Goal: Task Accomplishment & Management: Complete application form

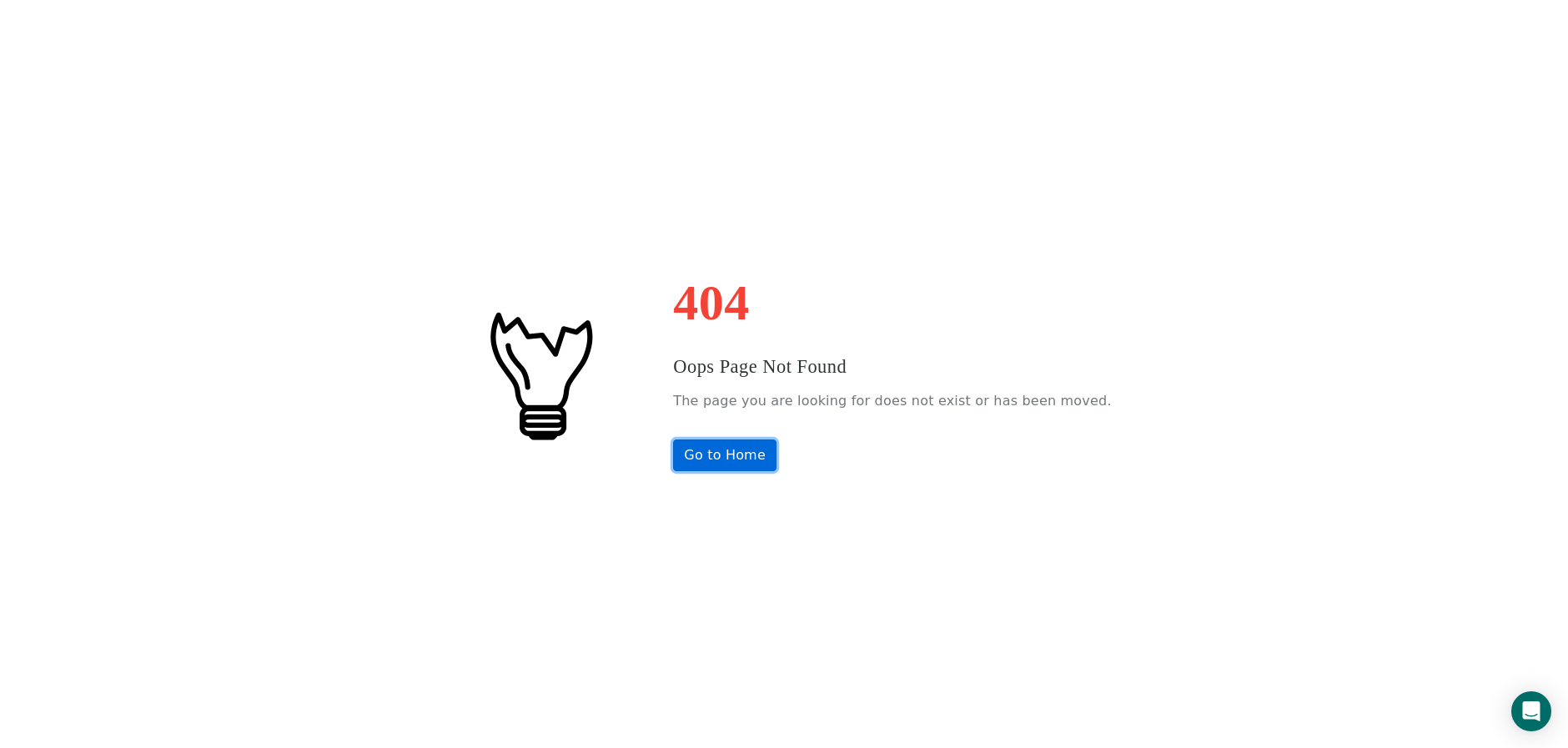
click at [760, 460] on link "Go to Home" at bounding box center [724, 455] width 103 height 31
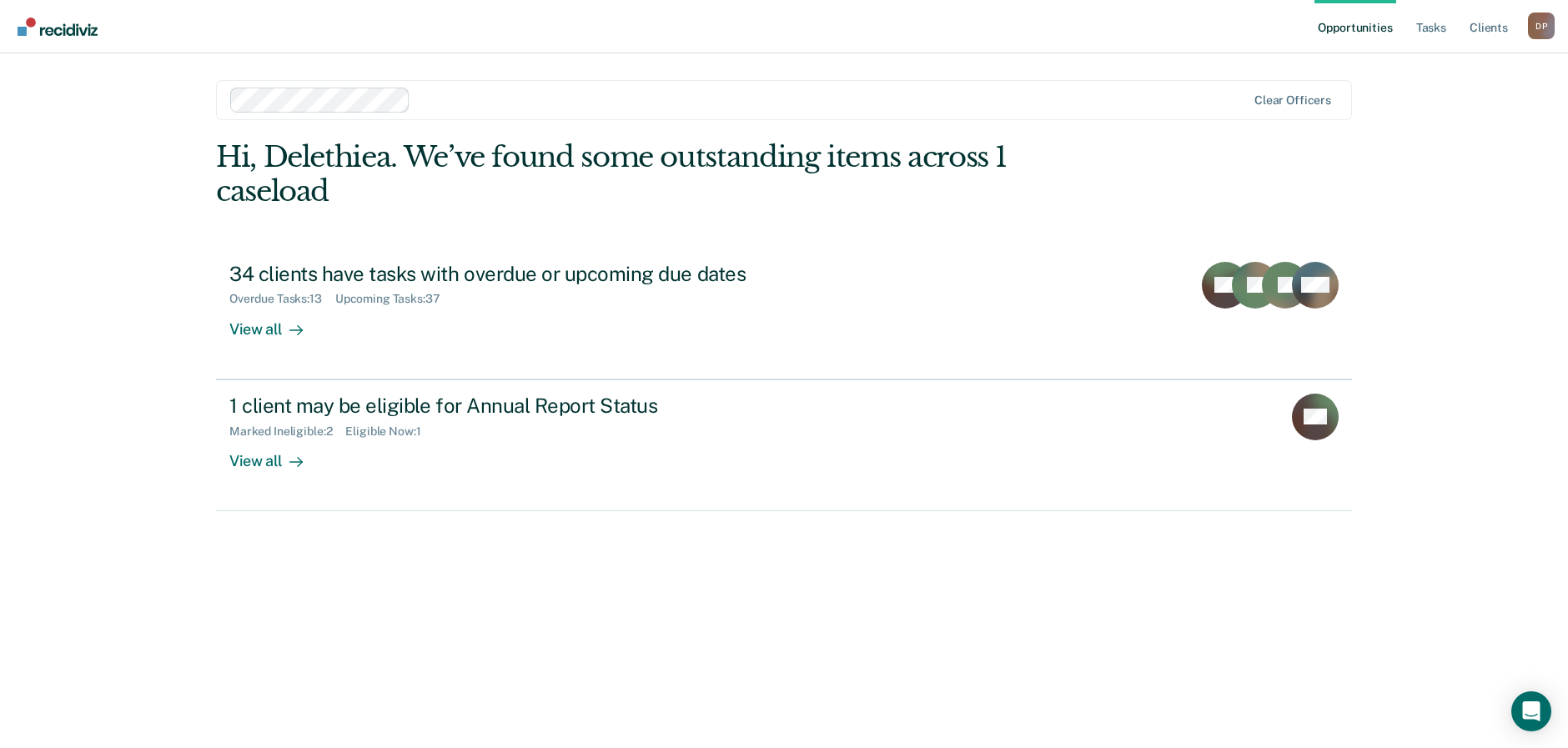
click at [1113, 132] on main "Clear officers Hi, [PERSON_NAME]. We’ve found some outstanding items across 1 c…" at bounding box center [784, 380] width 1176 height 655
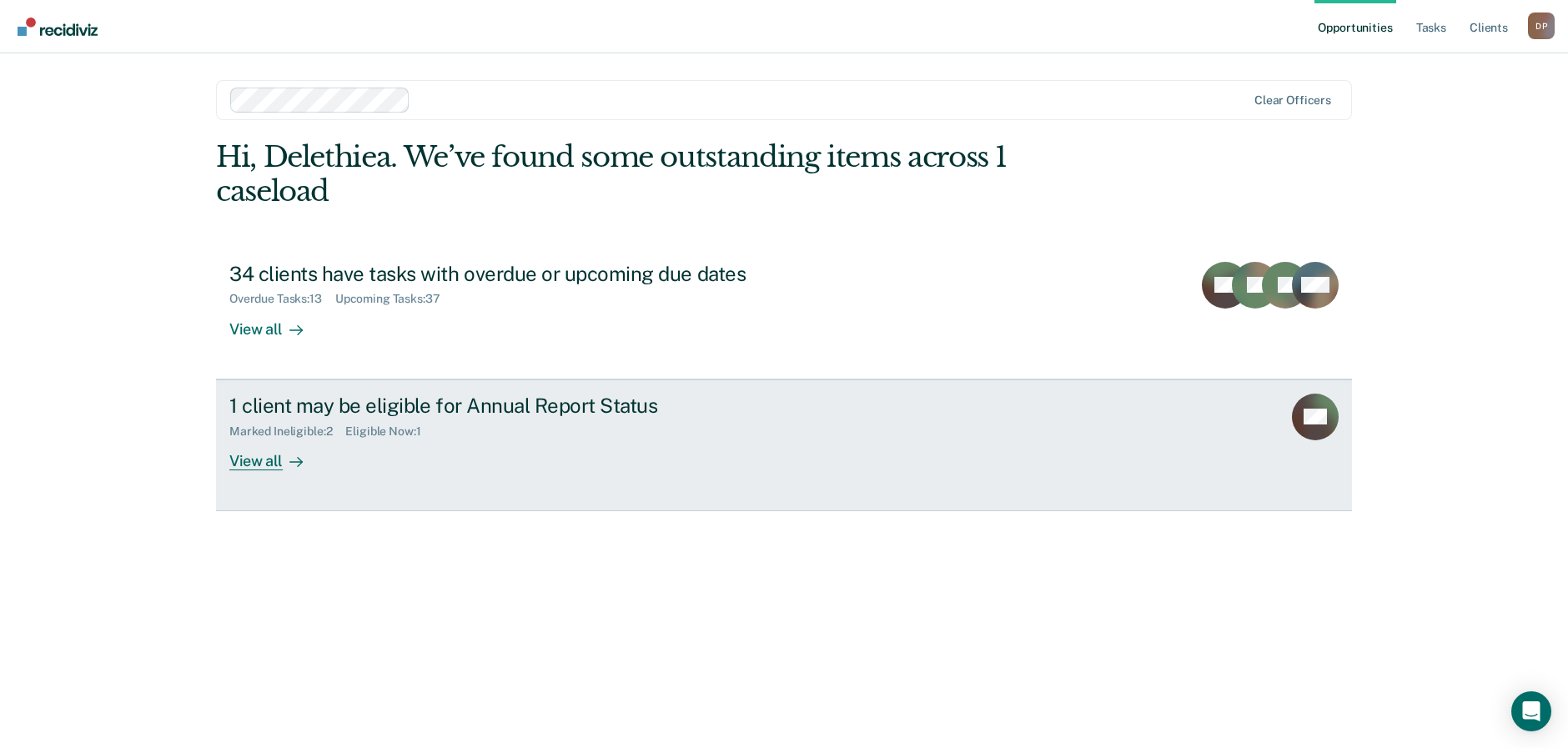
click at [231, 464] on div "View all" at bounding box center [275, 453] width 93 height 32
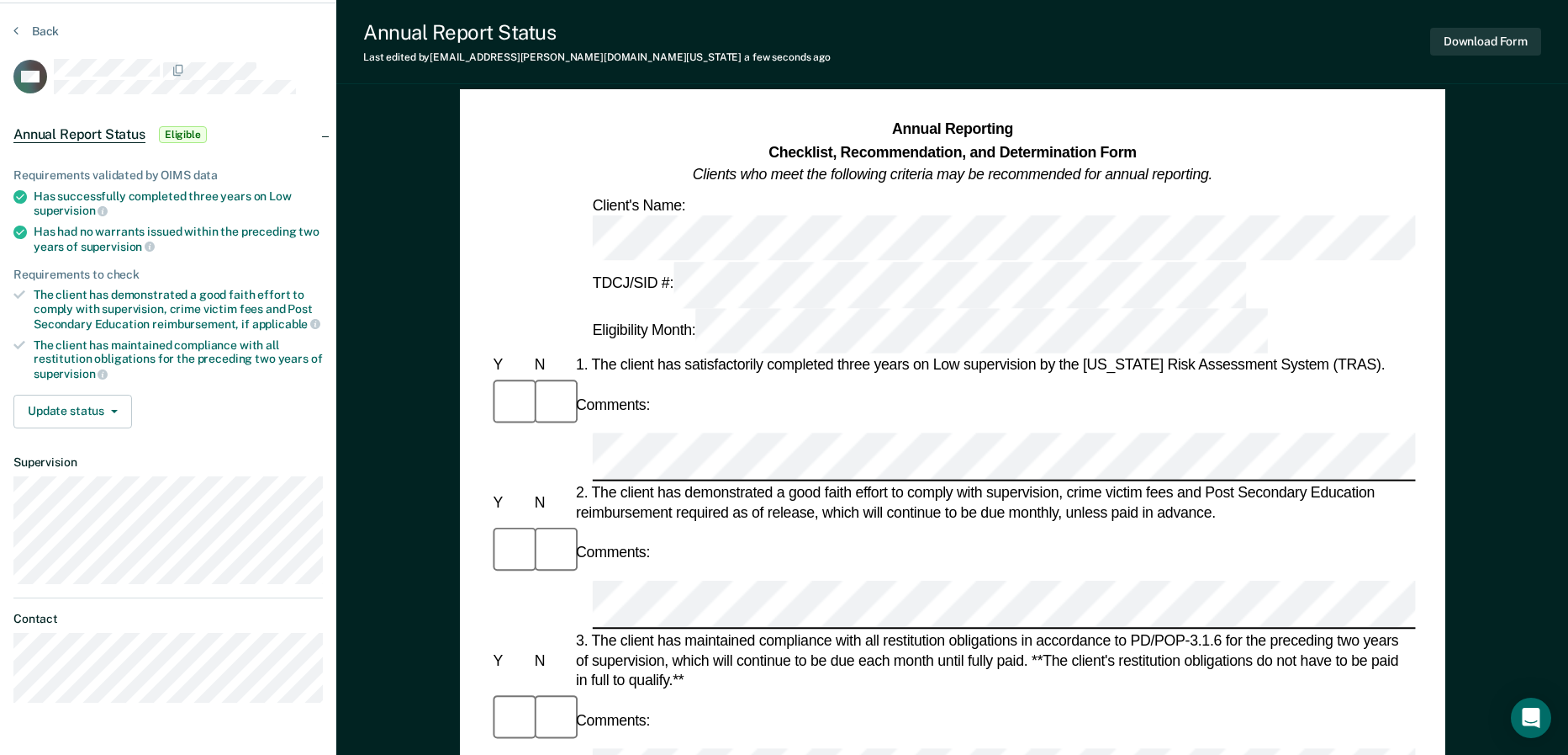
scroll to position [45, 0]
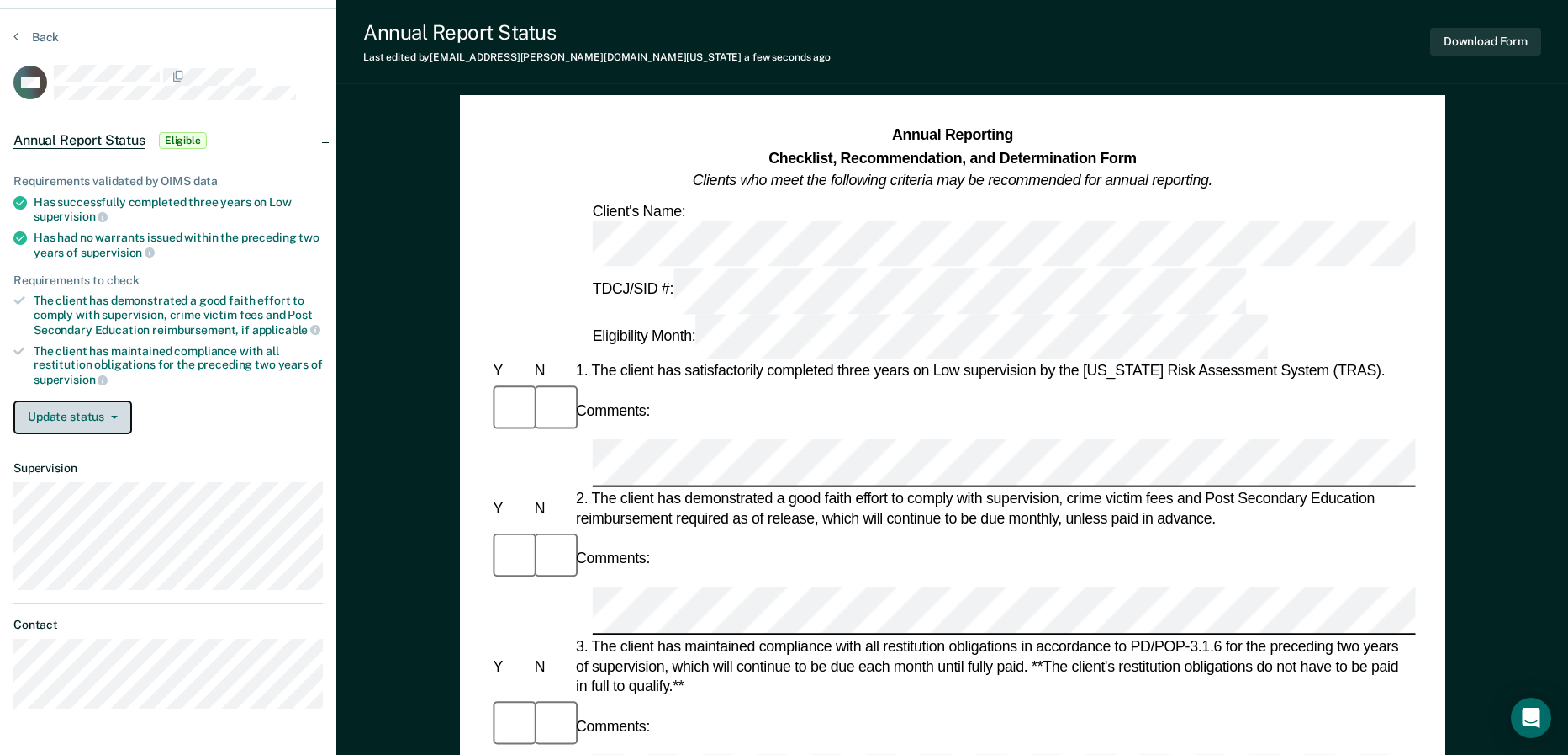
click at [85, 419] on button "Update status" at bounding box center [72, 418] width 118 height 34
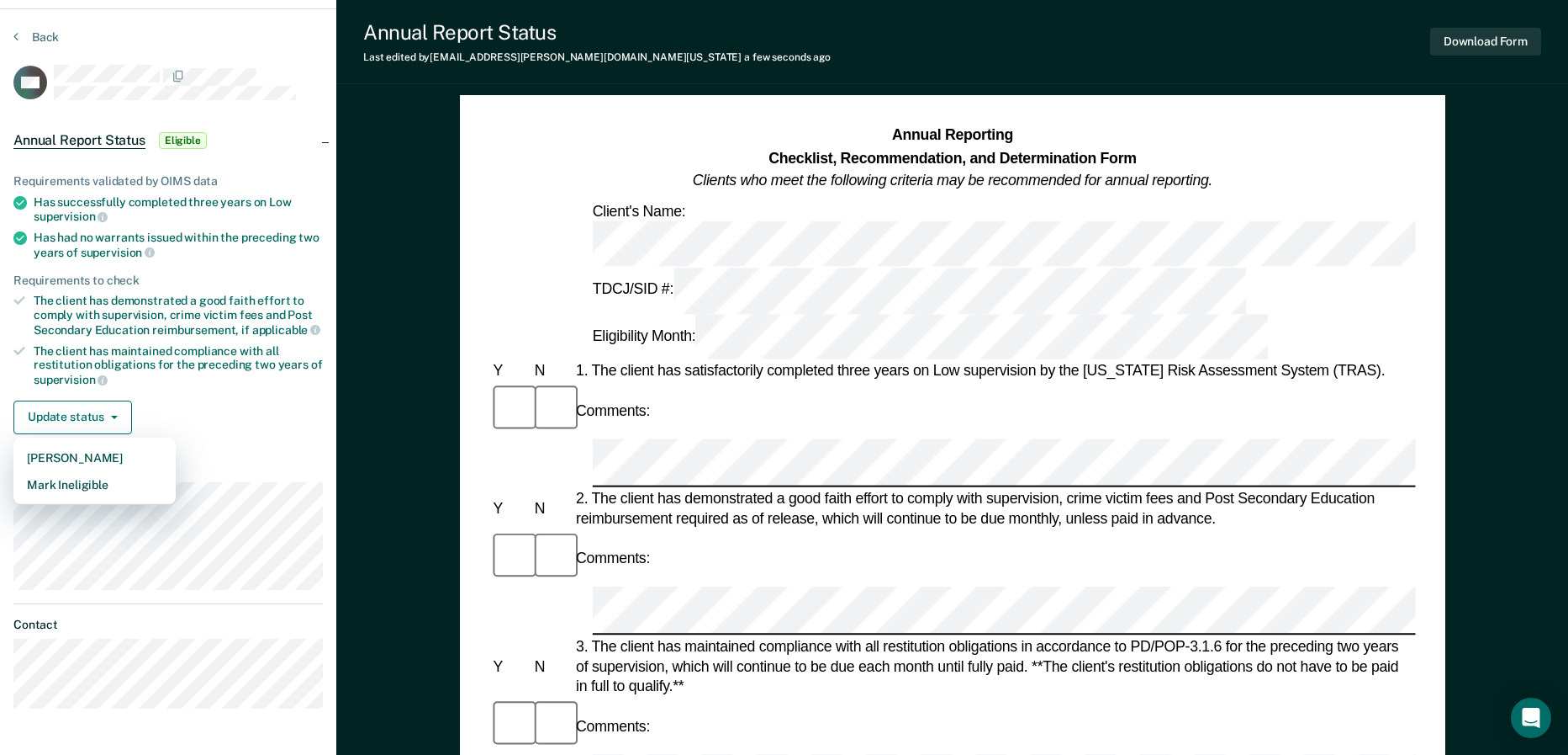
click at [265, 416] on div "Update status [PERSON_NAME] Mark Ineligible" at bounding box center [168, 418] width 309 height 34
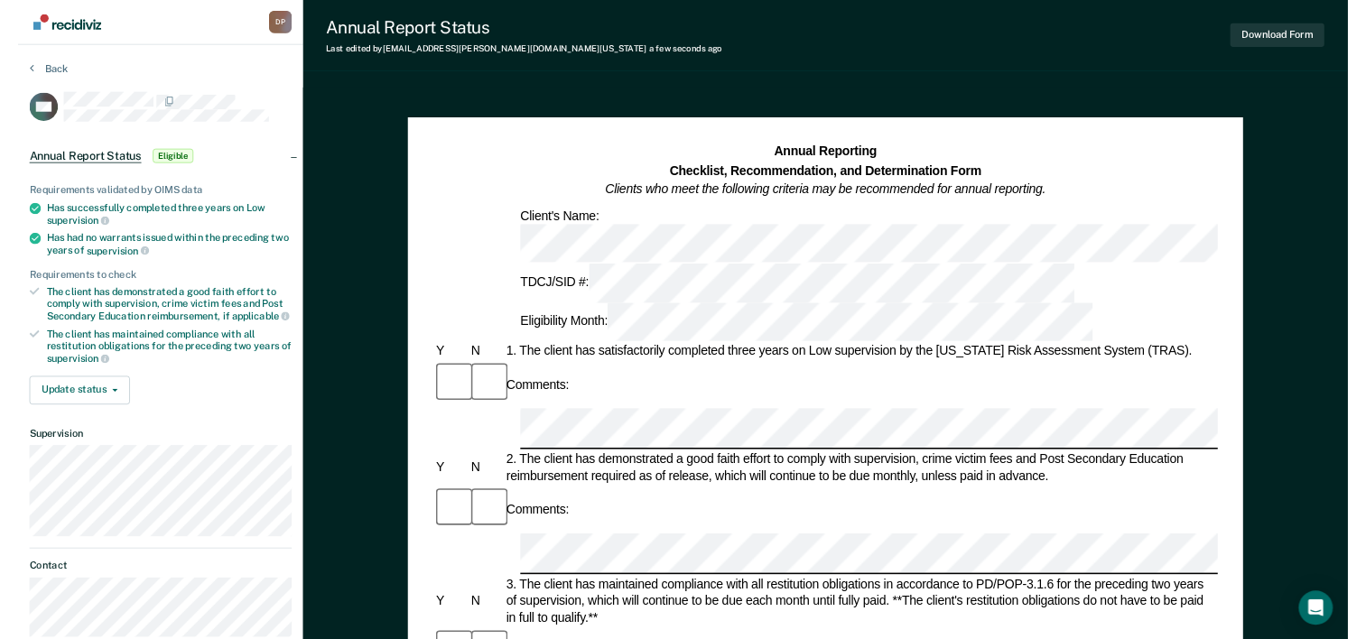
scroll to position [0, 0]
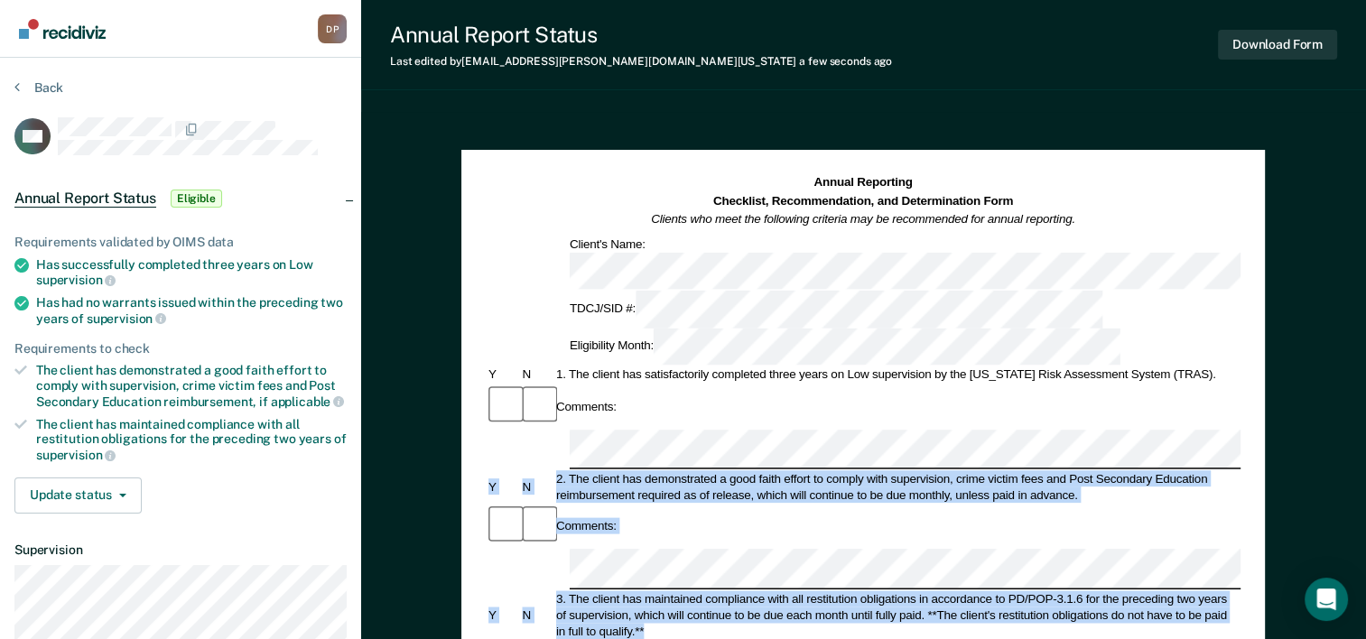
drag, startPoint x: 646, startPoint y: 461, endPoint x: 617, endPoint y: 246, distance: 216.8
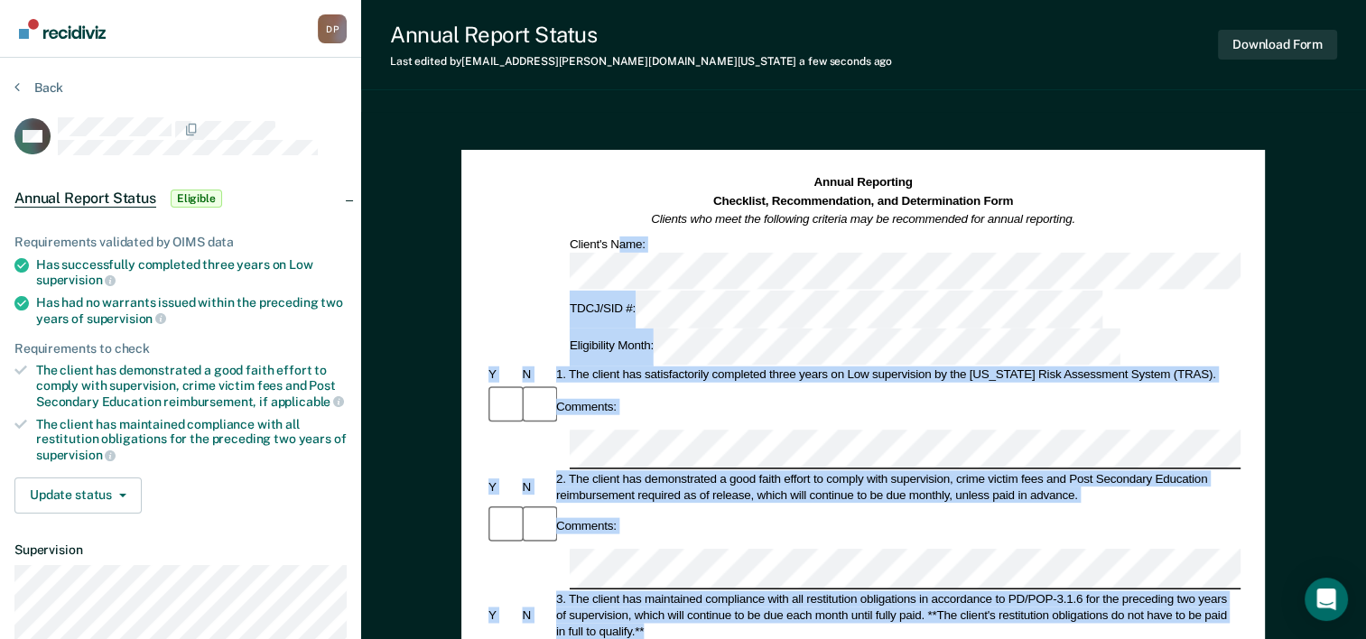
scroll to position [2, 0]
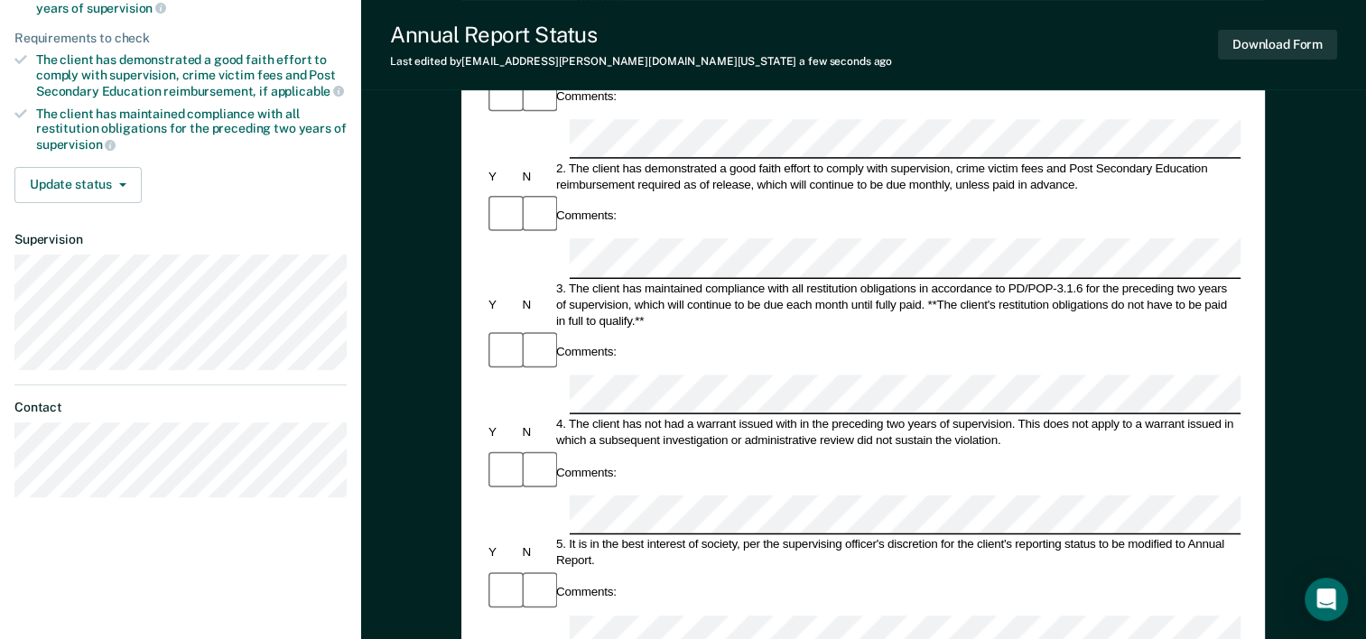
scroll to position [0, 0]
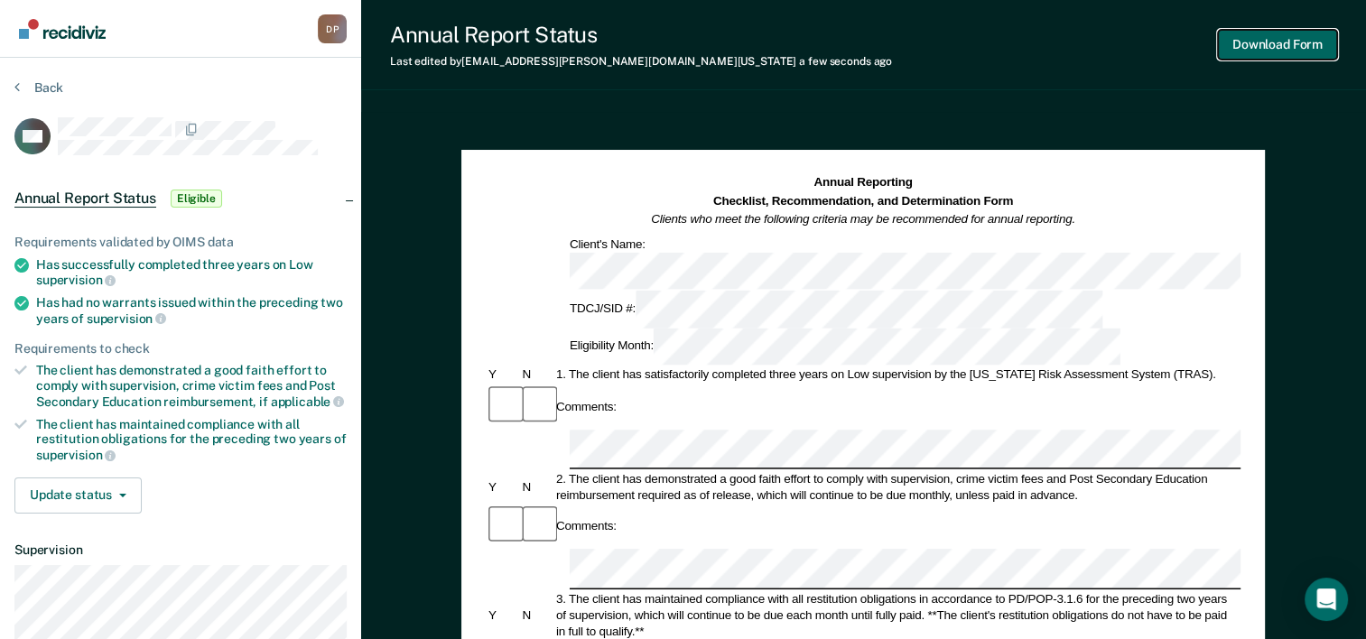
click at [1312, 39] on button "Download Form" at bounding box center [1277, 45] width 119 height 30
